Goal: Task Accomplishment & Management: Manage account settings

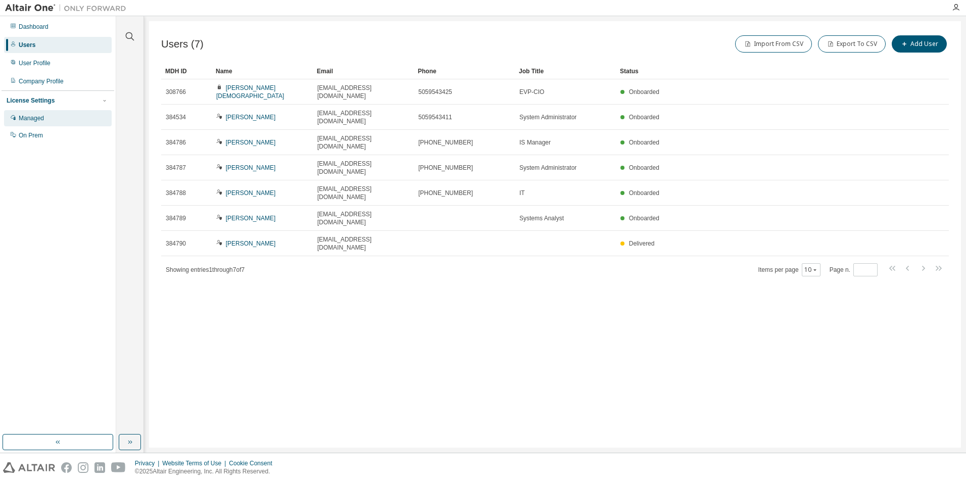
click at [32, 117] on div "Managed" at bounding box center [31, 118] width 25 height 8
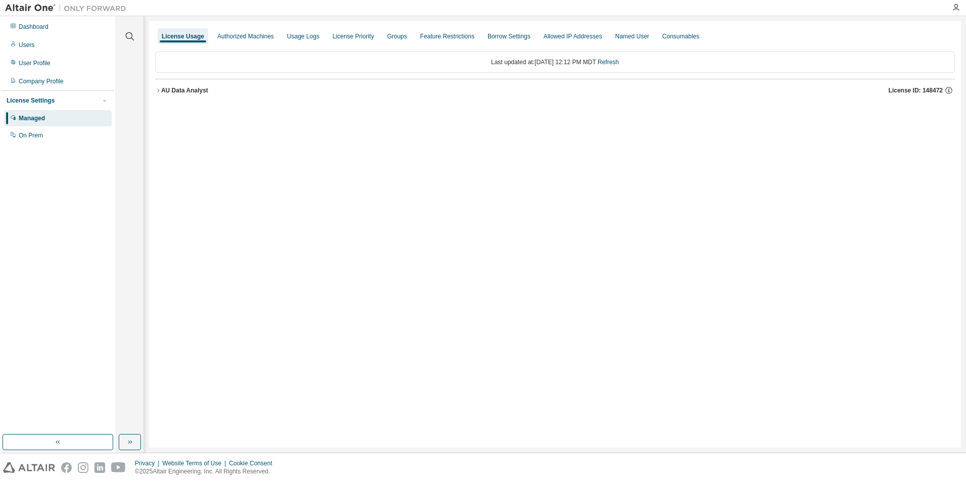
click at [156, 90] on icon "button" at bounding box center [158, 90] width 6 height 6
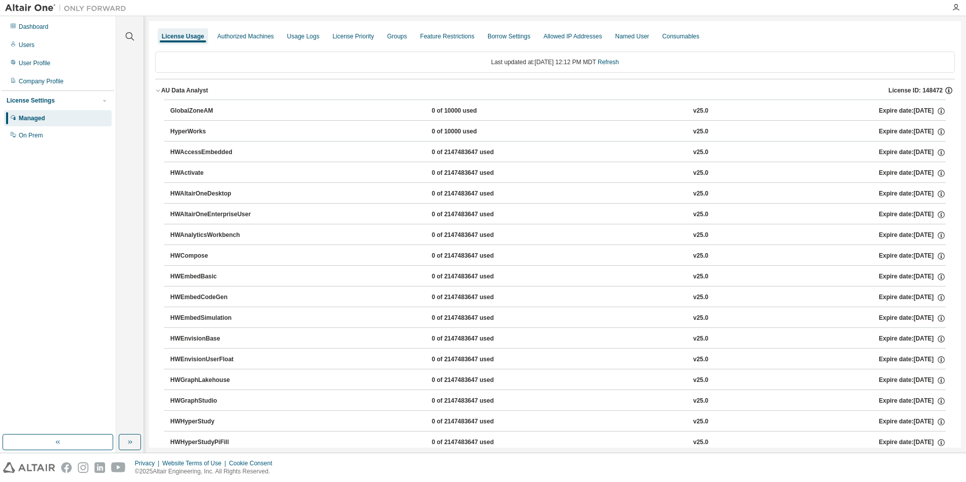
click at [835, 91] on icon "button" at bounding box center [948, 90] width 9 height 9
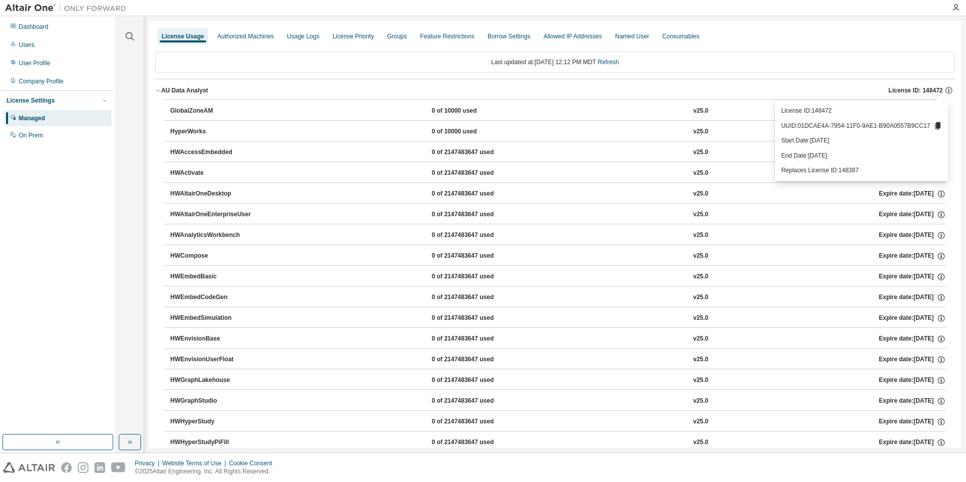
click at [136, 126] on div "Clear all Collapse on share string Yes No Only used licenses Yes No Only my usa…" at bounding box center [130, 225] width 24 height 415
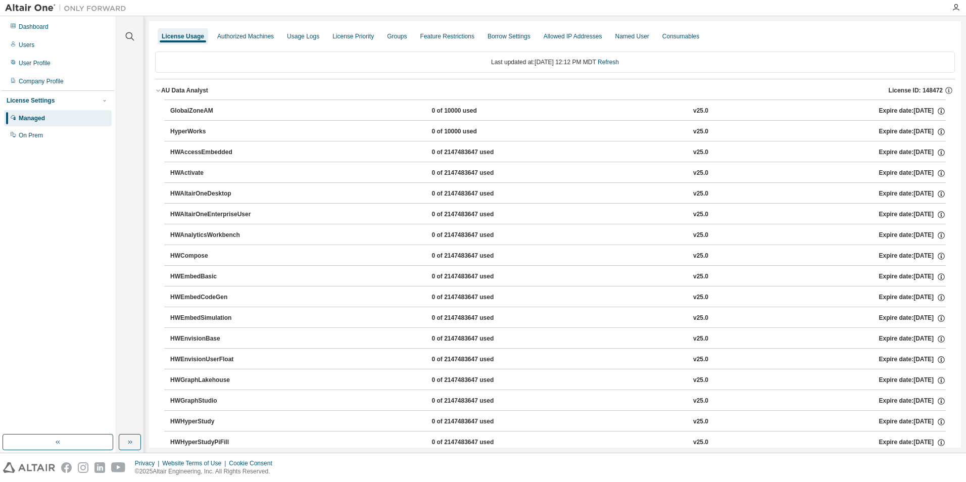
click at [172, 110] on div "GlobalZoneAM" at bounding box center [215, 111] width 91 height 9
click at [835, 109] on icon "button" at bounding box center [941, 111] width 9 height 9
click at [29, 63] on div "User Profile" at bounding box center [35, 63] width 32 height 8
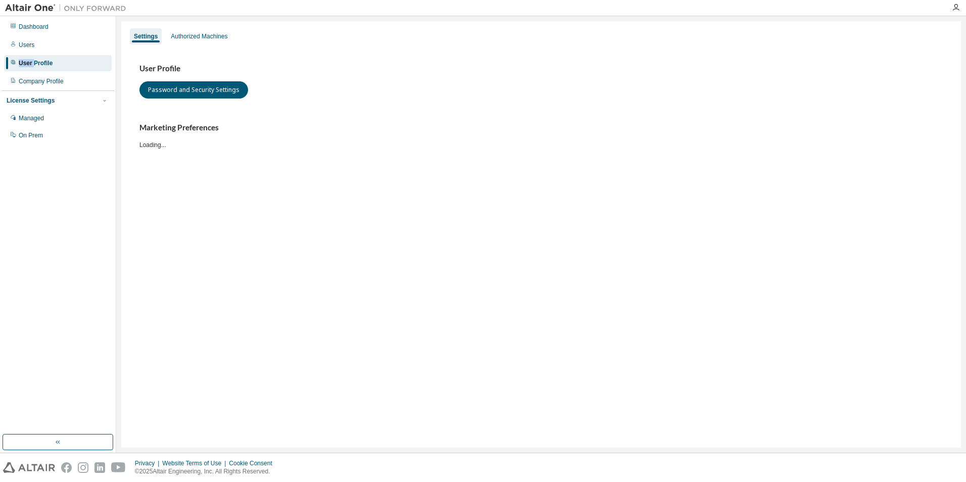
click at [29, 63] on div "User Profile" at bounding box center [36, 63] width 34 height 8
drag, startPoint x: 29, startPoint y: 63, endPoint x: 205, endPoint y: 36, distance: 177.8
click at [205, 36] on div "Authorized Machines" at bounding box center [199, 36] width 57 height 8
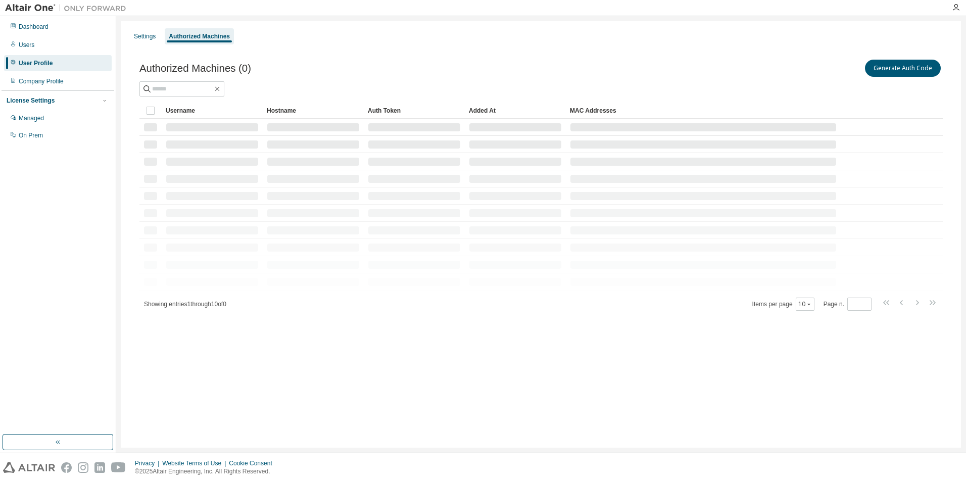
click at [207, 31] on div "Authorized Machines" at bounding box center [199, 36] width 69 height 16
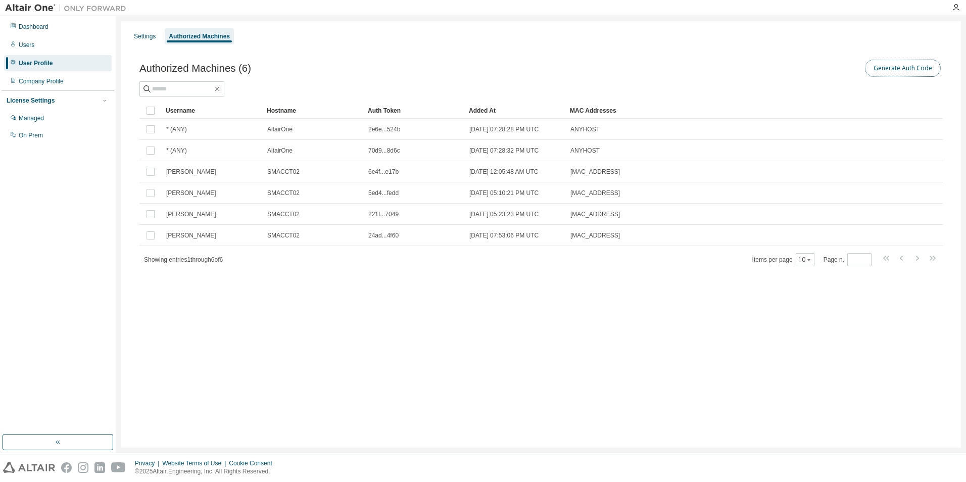
click at [835, 74] on button "Generate Auth Code" at bounding box center [903, 68] width 76 height 17
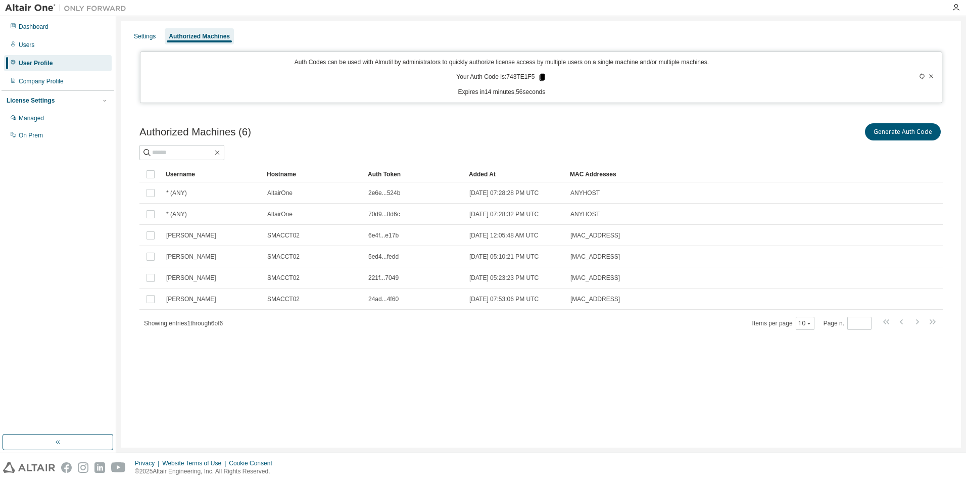
click at [542, 76] on icon at bounding box center [543, 77] width 6 height 7
click at [23, 117] on div "Managed" at bounding box center [31, 118] width 25 height 8
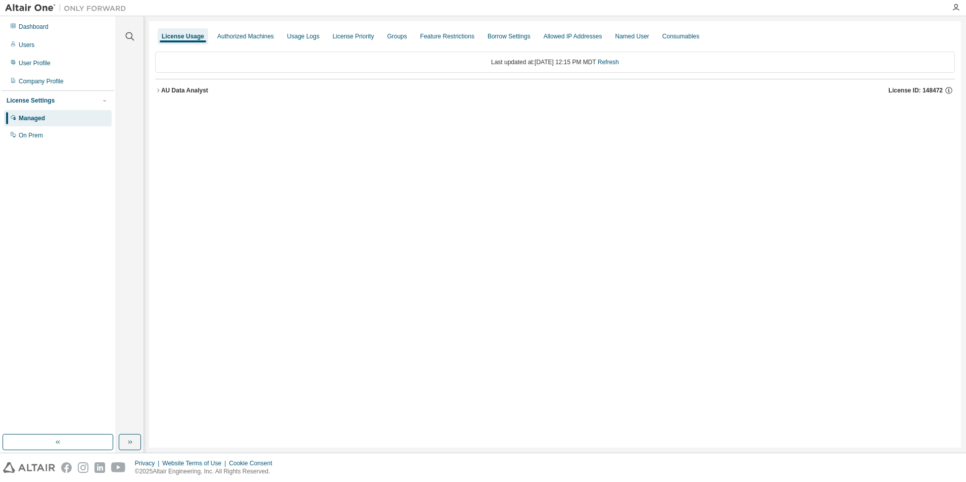
drag, startPoint x: 137, startPoint y: 93, endPoint x: 142, endPoint y: 91, distance: 5.3
click at [142, 91] on div "Clear all Collapse on share string Yes No Only used licenses Yes No Only my usa…" at bounding box center [130, 234] width 28 height 437
click at [165, 90] on div "AU Data Analyst" at bounding box center [184, 90] width 47 height 8
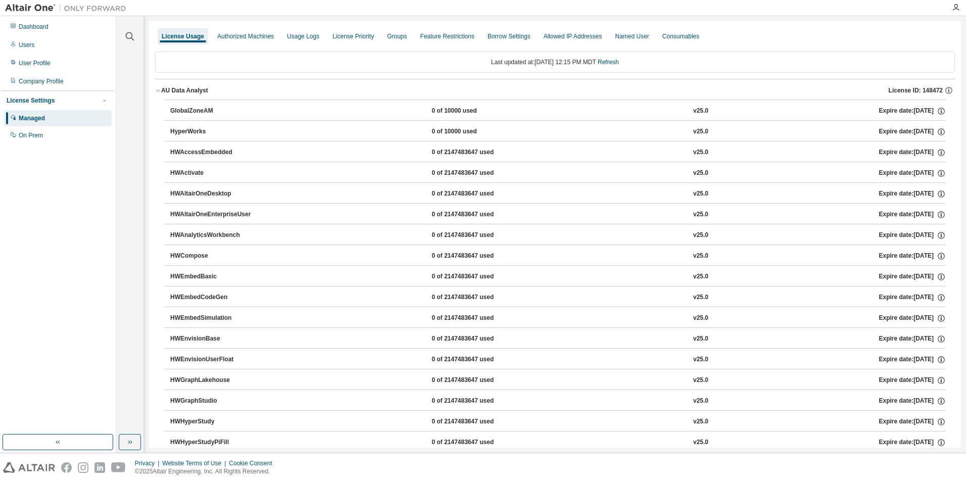
click at [158, 89] on icon "button" at bounding box center [158, 90] width 6 height 6
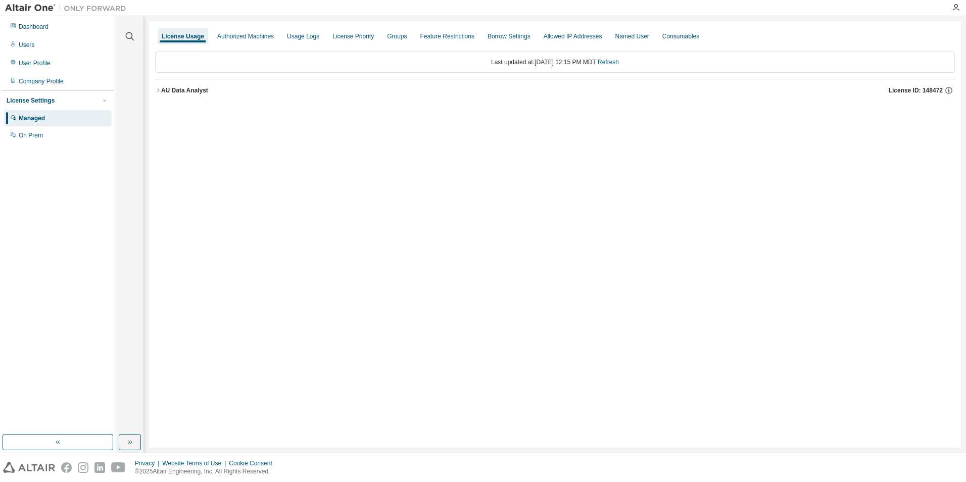
click at [158, 89] on icon "button" at bounding box center [158, 90] width 6 height 6
